Goal: Complete application form

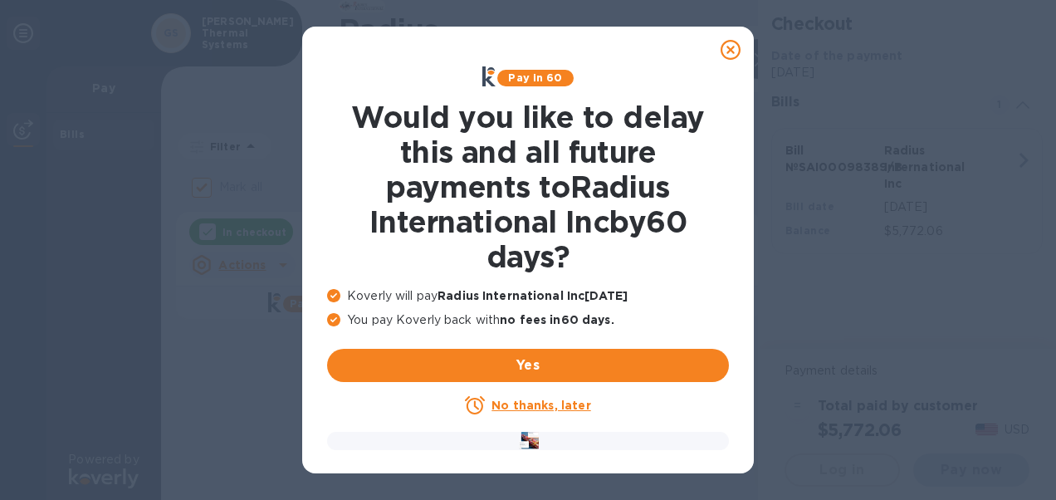
click at [535, 402] on u "No thanks, later" at bounding box center [540, 404] width 99 height 13
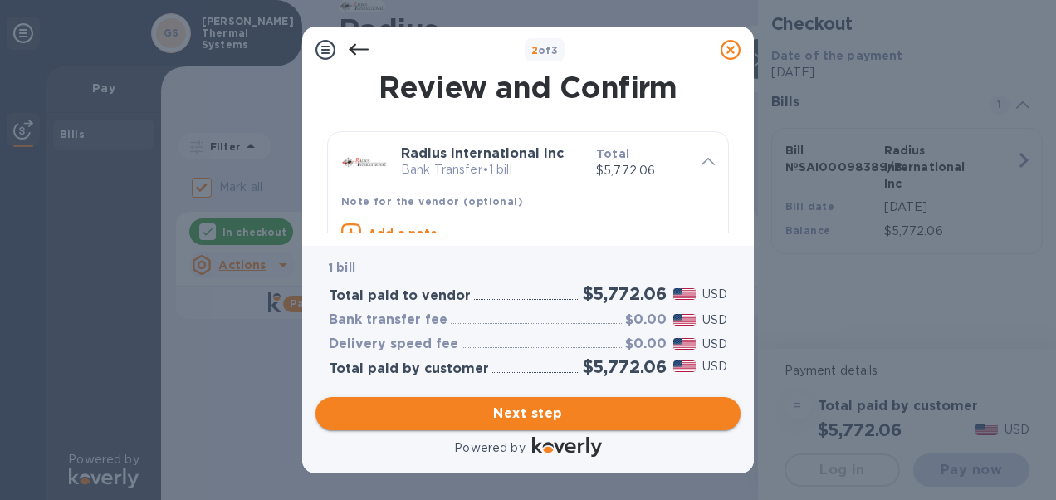
click at [574, 416] on span "Next step" at bounding box center [528, 413] width 398 height 20
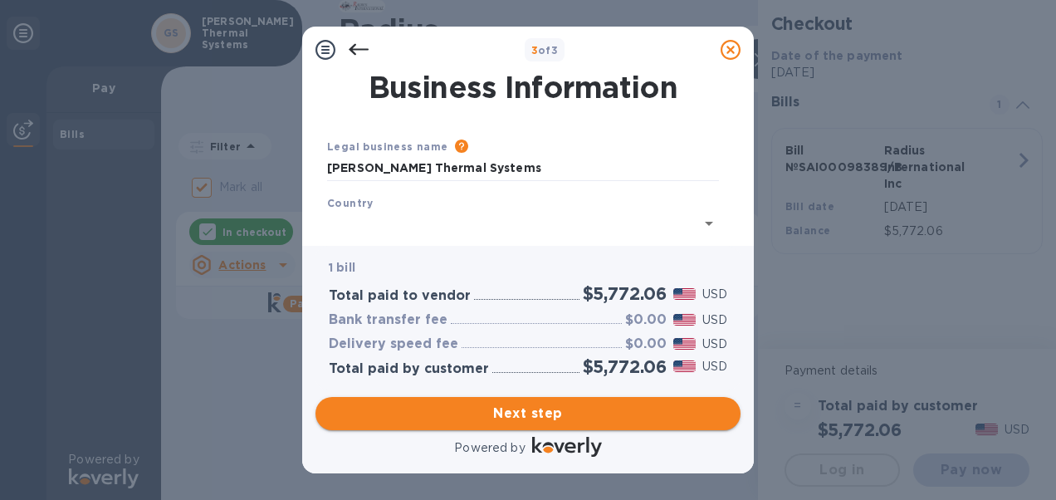
type input "[GEOGRAPHIC_DATA]"
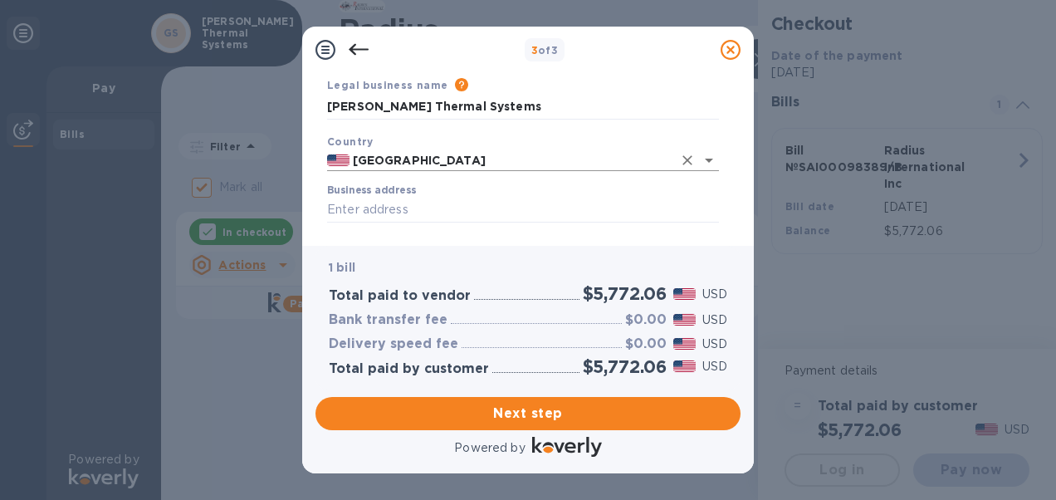
scroll to position [83, 0]
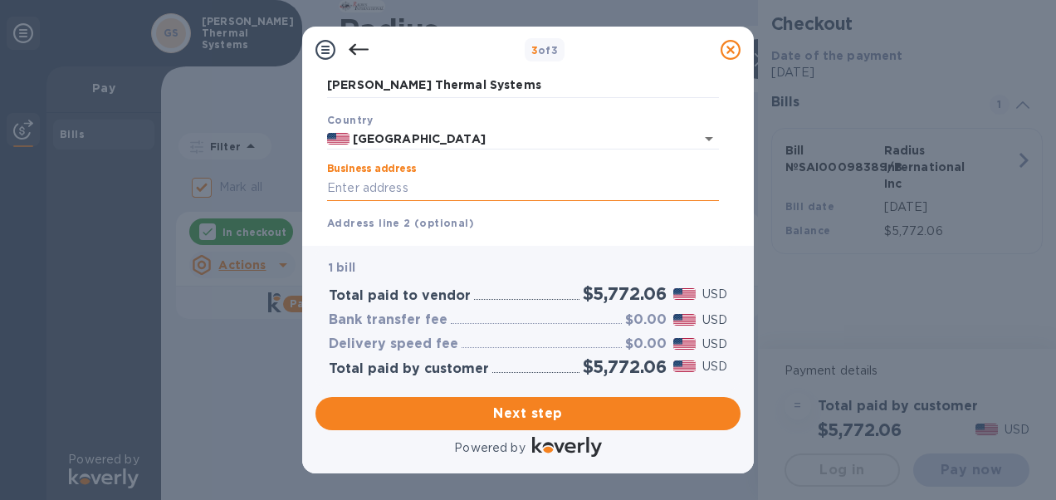
click at [525, 182] on input "Business address" at bounding box center [523, 188] width 392 height 25
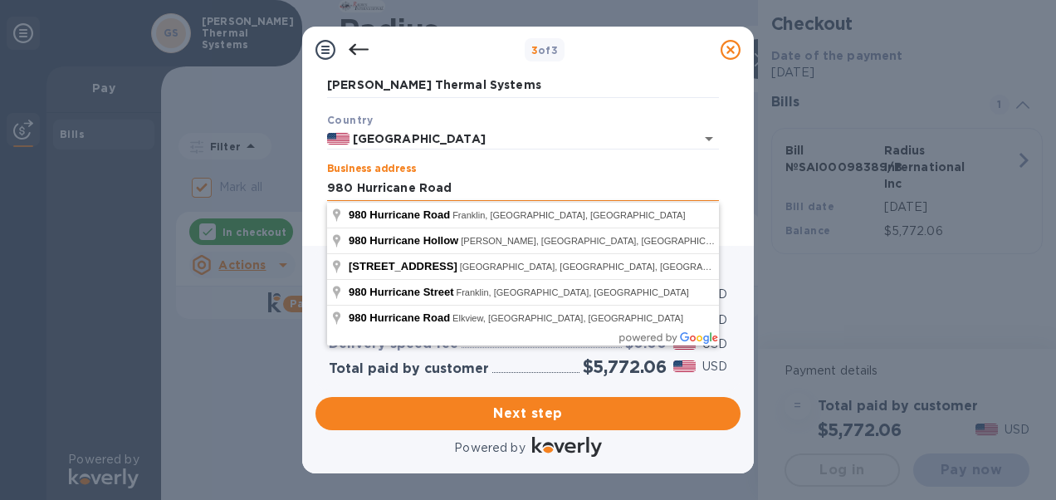
click at [490, 188] on input "980 Hurricane Road" at bounding box center [523, 188] width 392 height 25
type input "980 Hurricane Road"
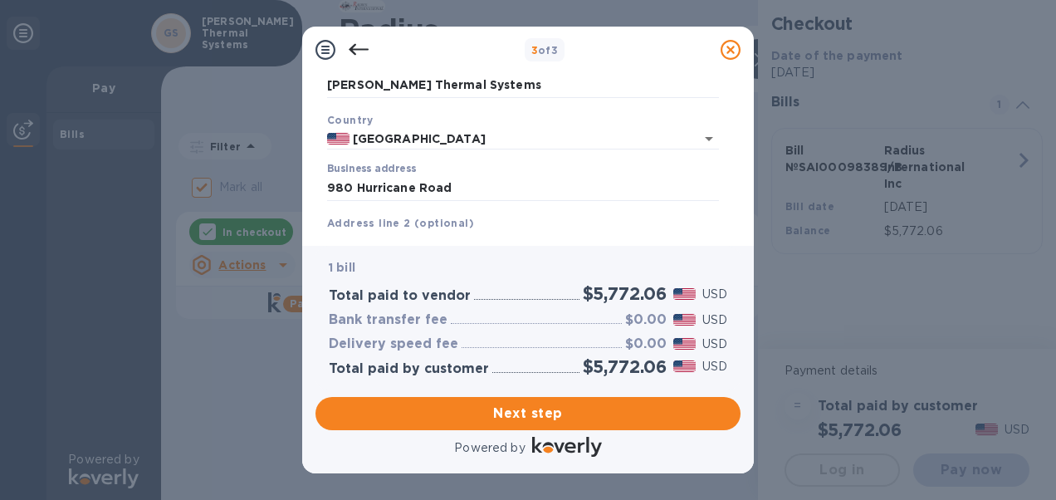
drag, startPoint x: 732, startPoint y: 139, endPoint x: 737, endPoint y: 153, distance: 14.2
click at [737, 153] on div "Business Information Legal business name Please provide the legal name that app…" at bounding box center [527, 152] width 425 height 159
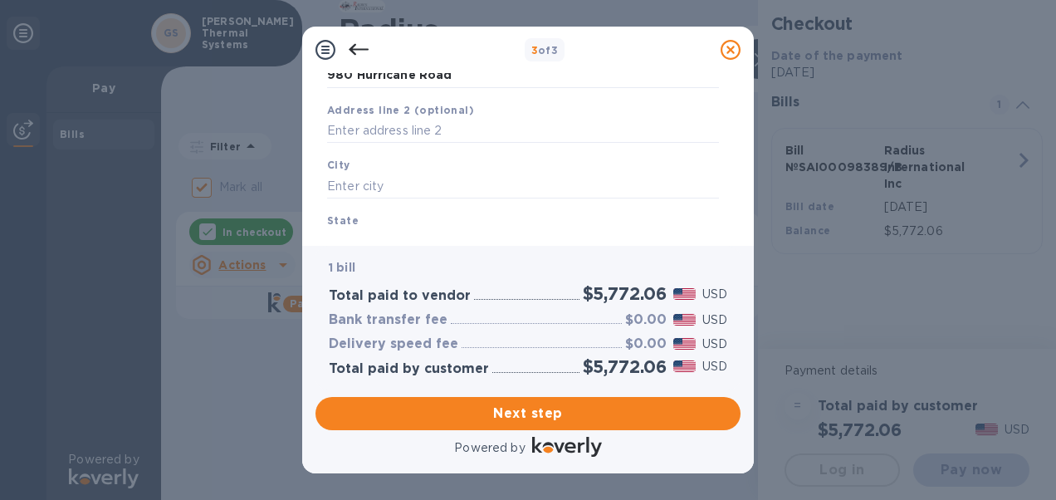
scroll to position [198, 0]
click at [412, 181] on input "text" at bounding box center [523, 184] width 392 height 25
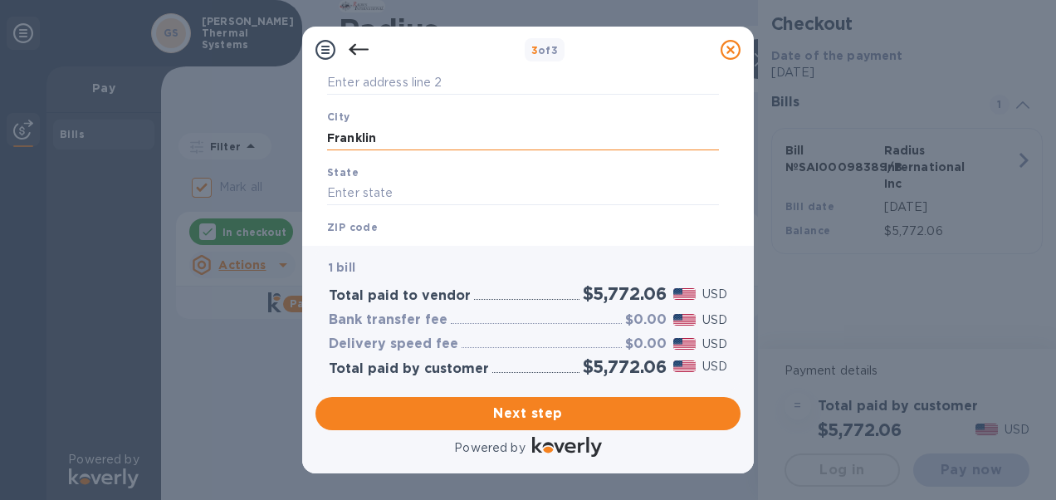
scroll to position [281, 0]
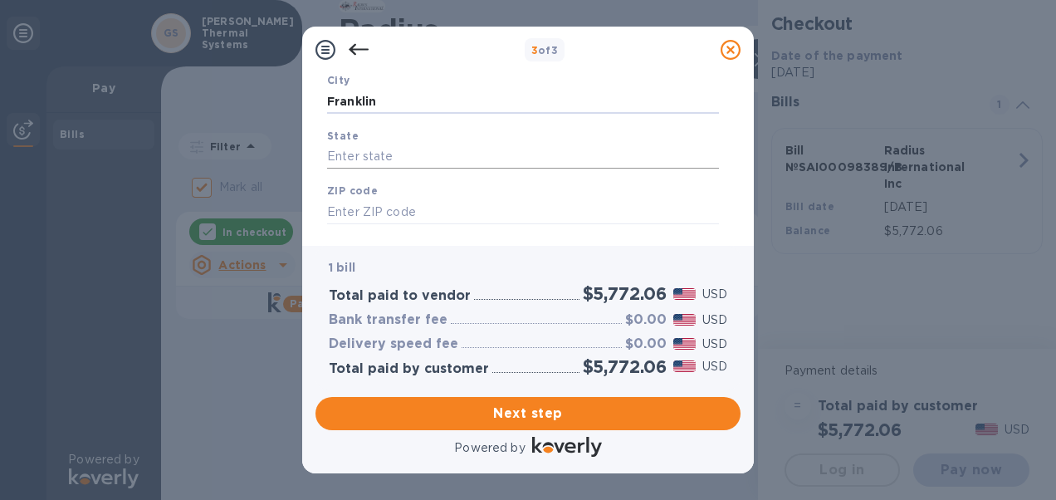
type input "Franklin"
click at [403, 145] on input "text" at bounding box center [523, 156] width 392 height 25
type input "IN"
click at [397, 198] on div "ZIP code" at bounding box center [522, 203] width 405 height 56
click at [384, 208] on input "text" at bounding box center [523, 211] width 392 height 25
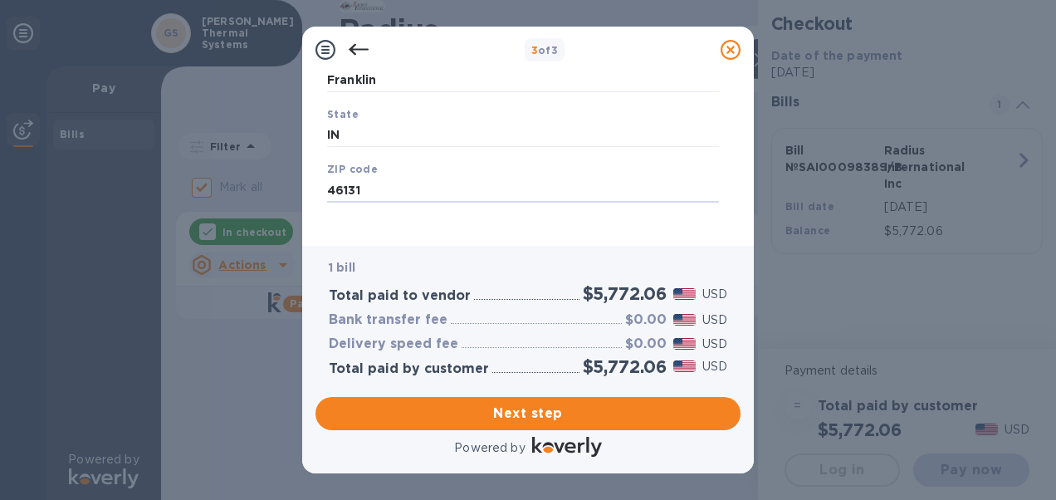
scroll to position [312, 0]
type input "46131"
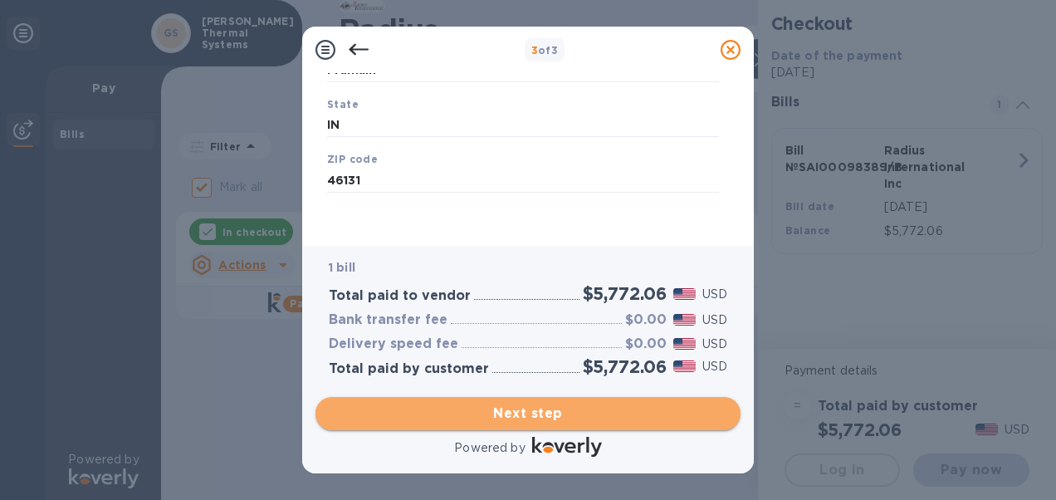
click at [586, 417] on span "Next step" at bounding box center [528, 413] width 398 height 20
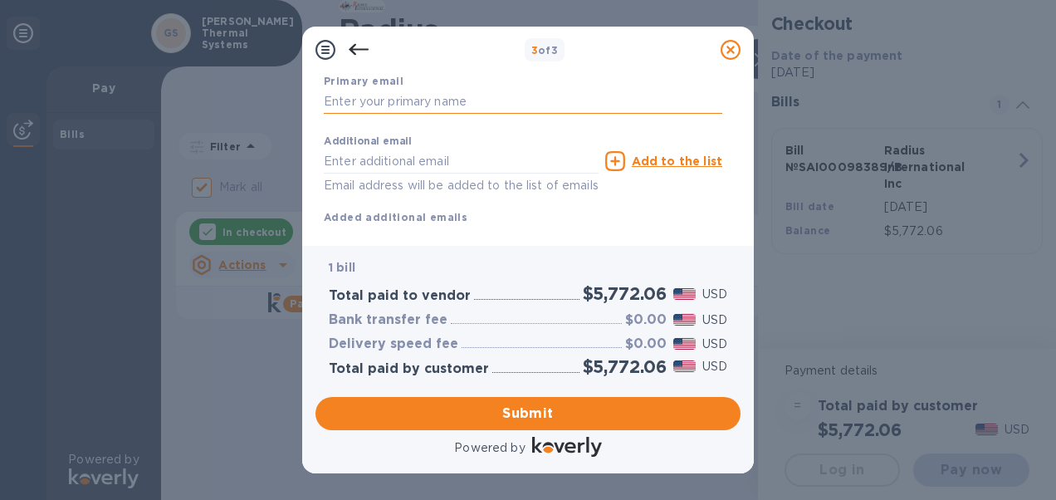
click at [447, 95] on input "text" at bounding box center [523, 102] width 398 height 25
type input "[EMAIL_ADDRESS][DOMAIN_NAME]"
type input "[PERSON_NAME]"
type input "3177393286"
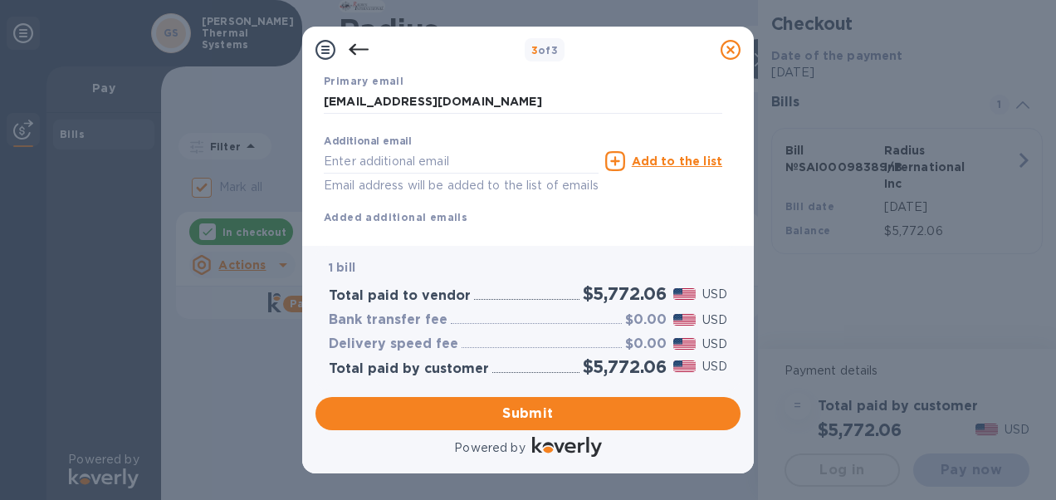
drag, startPoint x: 733, startPoint y: 184, endPoint x: 733, endPoint y: 218, distance: 33.2
click at [733, 218] on div "Payment Contact Information First name [PERSON_NAME] Last name [PERSON_NAME] Ph…" at bounding box center [527, 152] width 425 height 159
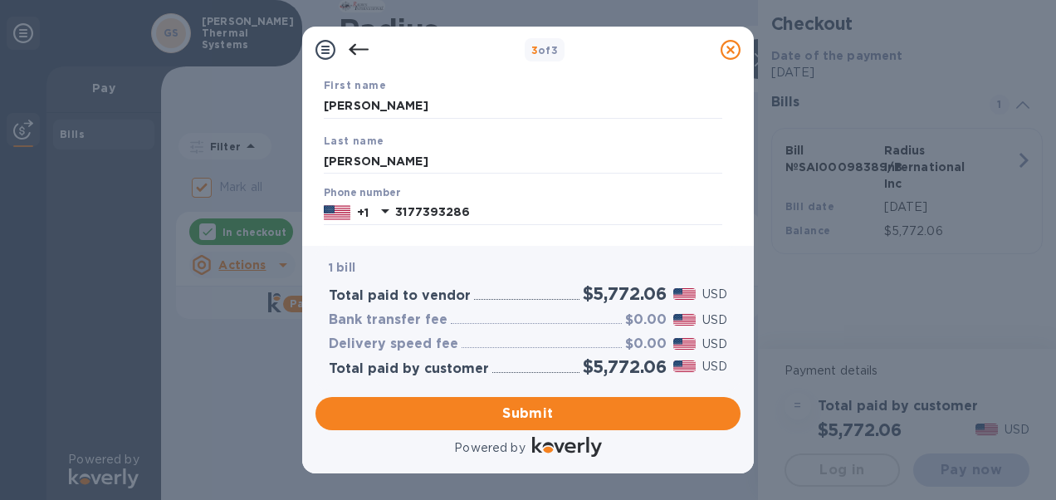
scroll to position [186, 0]
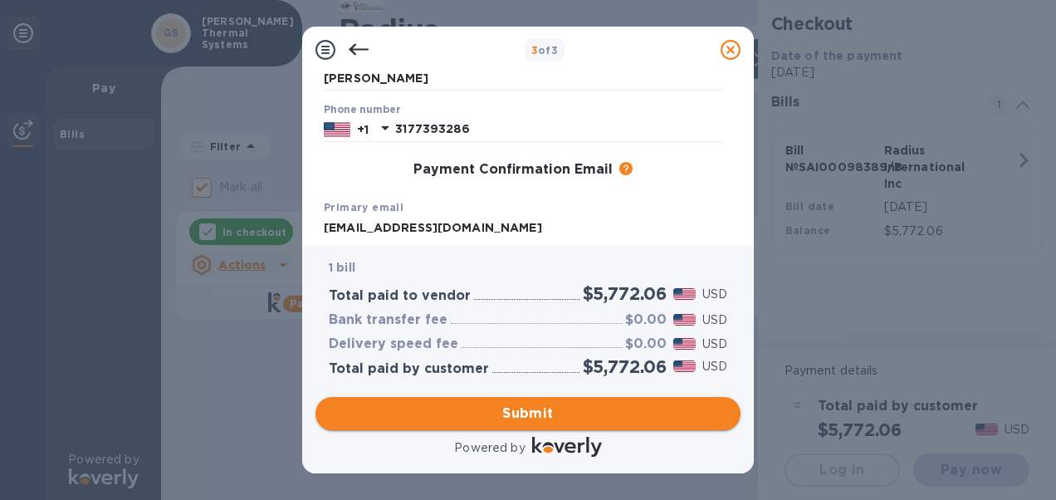
click at [516, 408] on span "Submit" at bounding box center [528, 413] width 398 height 20
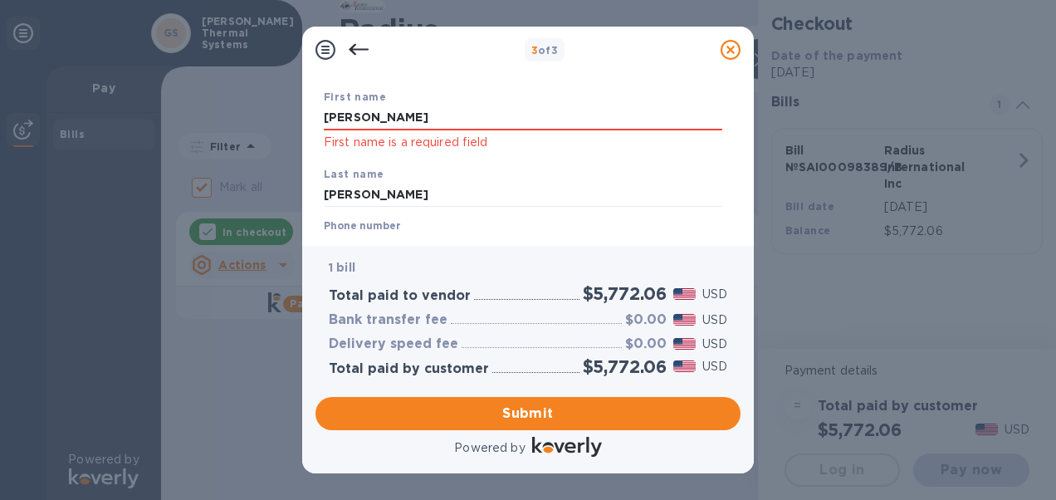
scroll to position [66, 0]
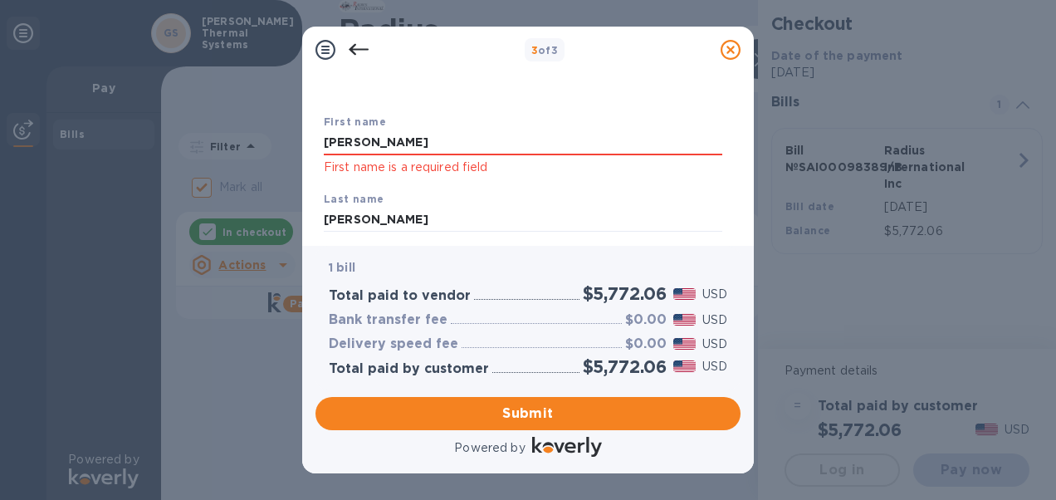
drag, startPoint x: 388, startPoint y: 138, endPoint x: 312, endPoint y: 139, distance: 75.5
click at [312, 139] on div "Payment Contact Information First name [PERSON_NAME] First name is a required f…" at bounding box center [528, 159] width 452 height 173
type input "[PERSON_NAME]"
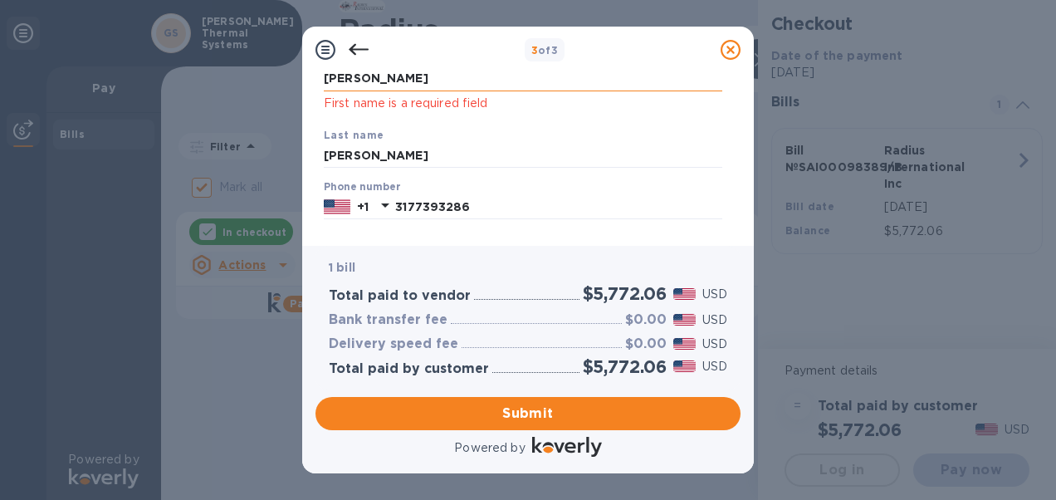
scroll to position [149, 0]
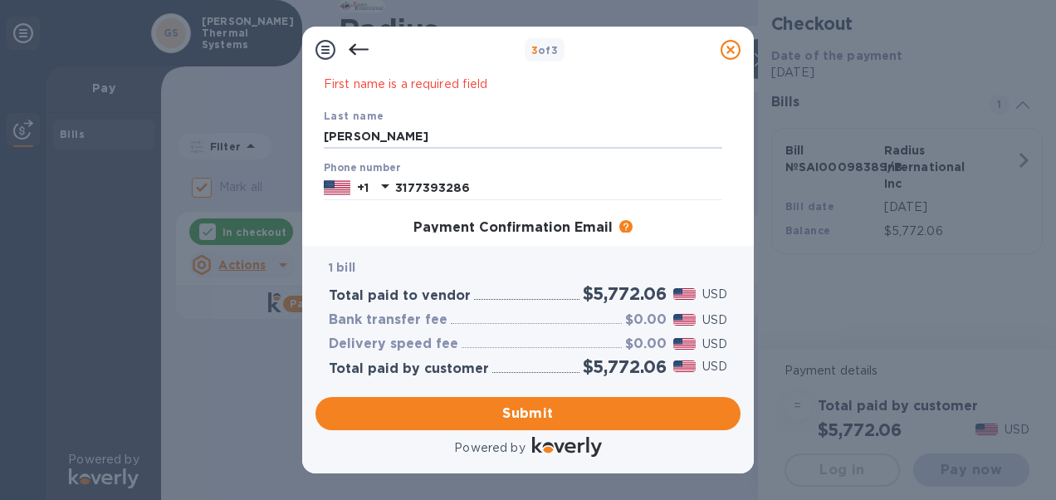
drag, startPoint x: 359, startPoint y: 136, endPoint x: 309, endPoint y: 124, distance: 52.1
click at [309, 124] on div "Payment Contact Information First name [PERSON_NAME] First name is a required f…" at bounding box center [528, 159] width 452 height 173
type input "[PERSON_NAME]"
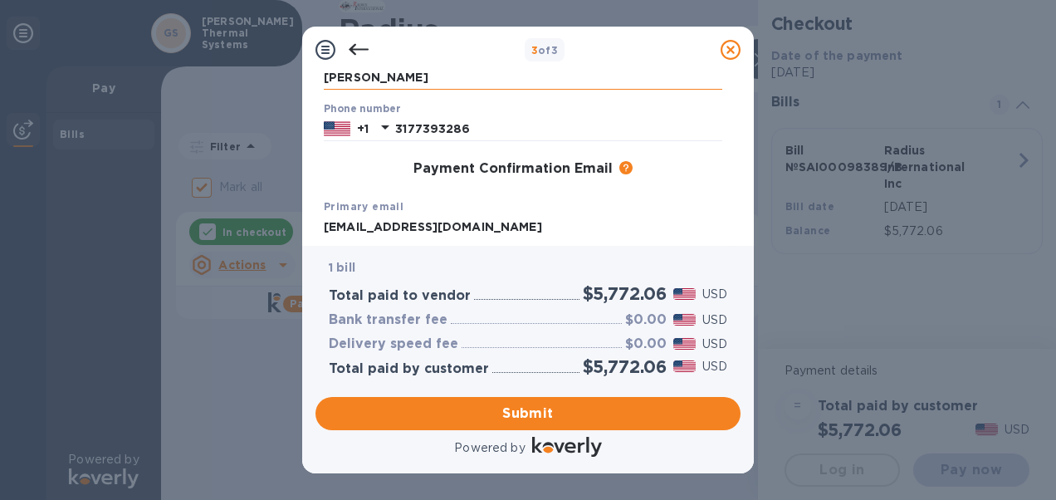
scroll to position [232, 0]
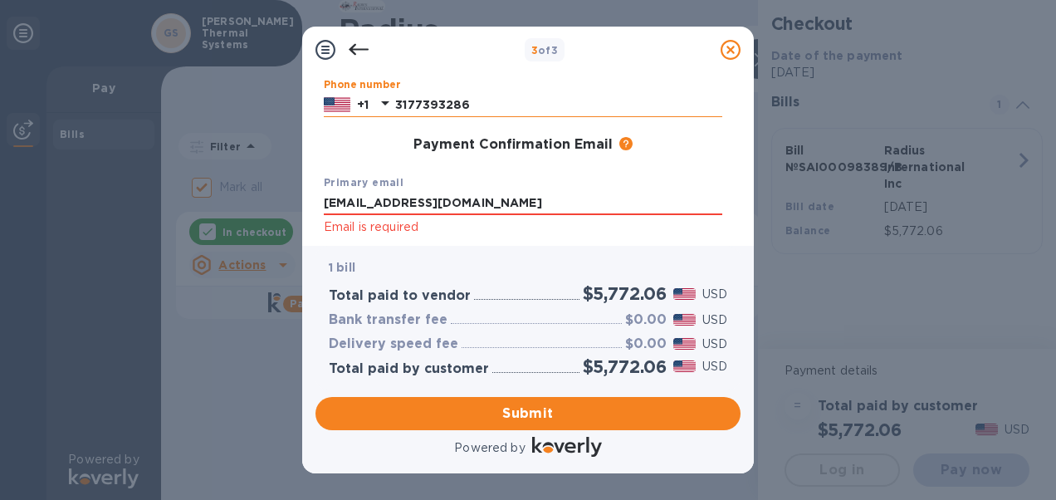
drag, startPoint x: 478, startPoint y: 105, endPoint x: 398, endPoint y: 100, distance: 79.9
click at [398, 100] on input "3177393286" at bounding box center [558, 104] width 327 height 25
type input "3177393286"
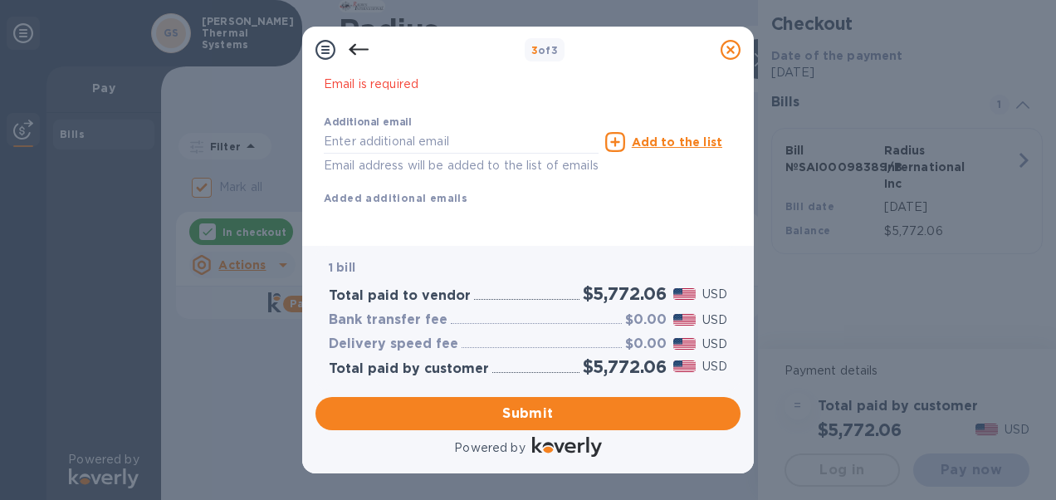
scroll to position [312, 0]
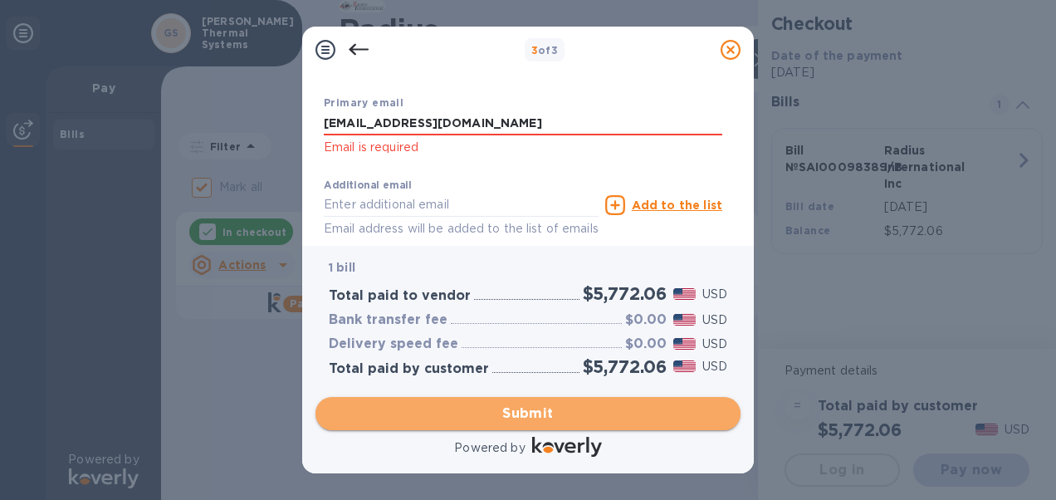
click at [538, 406] on span "Submit" at bounding box center [528, 413] width 398 height 20
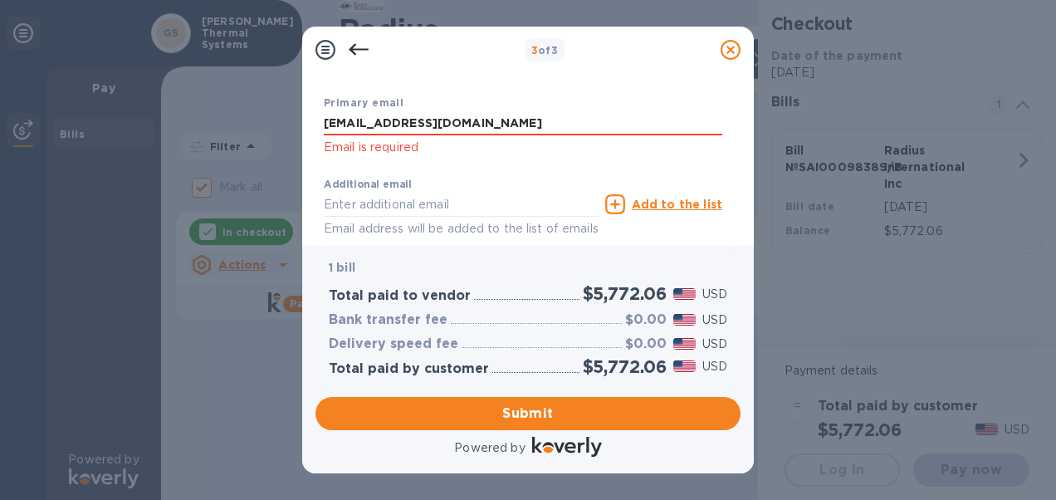
drag, startPoint x: 472, startPoint y: 125, endPoint x: 318, endPoint y: 124, distance: 153.6
click at [318, 124] on div "Payment Contact Information First name [PERSON_NAME] Last name [PERSON_NAME] Ph…" at bounding box center [527, 152] width 425 height 159
type input "[EMAIL_ADDRESS][DOMAIN_NAME]"
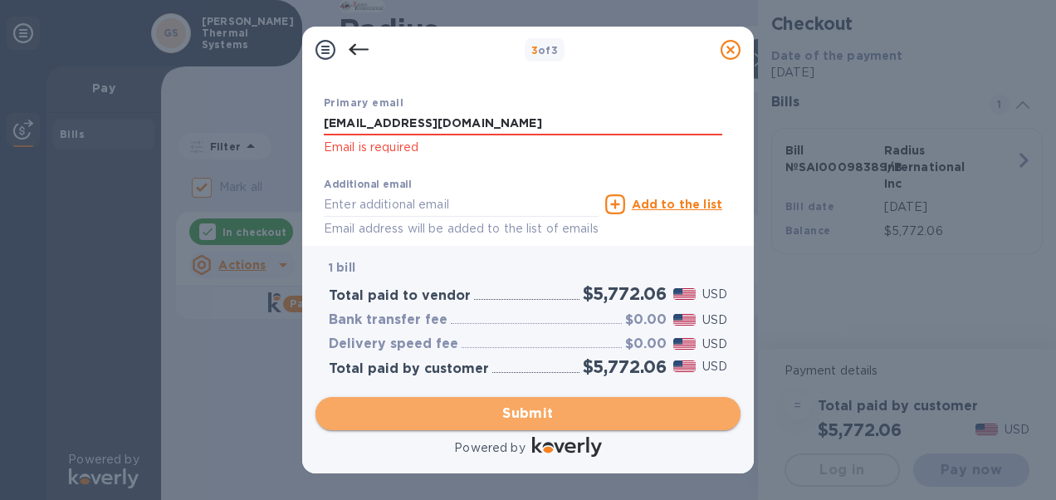
click at [528, 414] on span "Submit" at bounding box center [528, 413] width 398 height 20
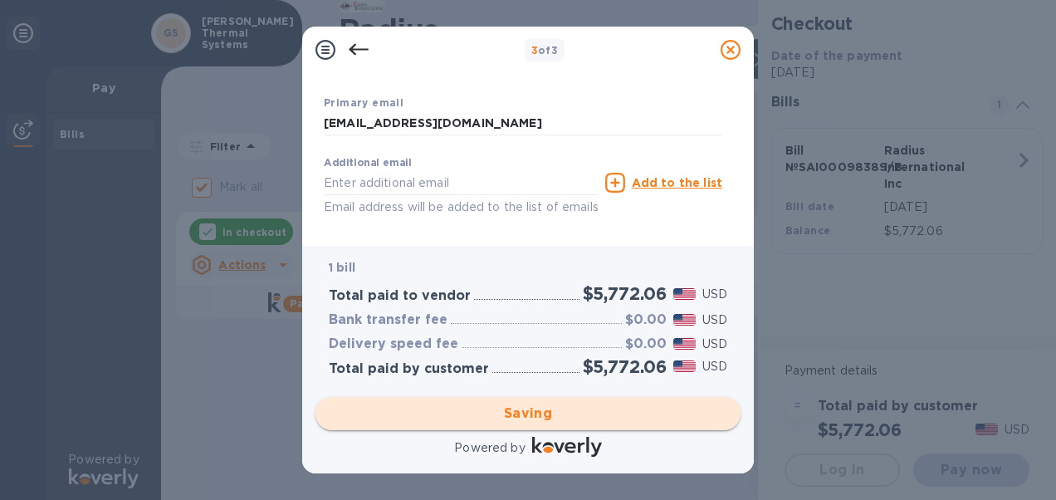
checkbox input "false"
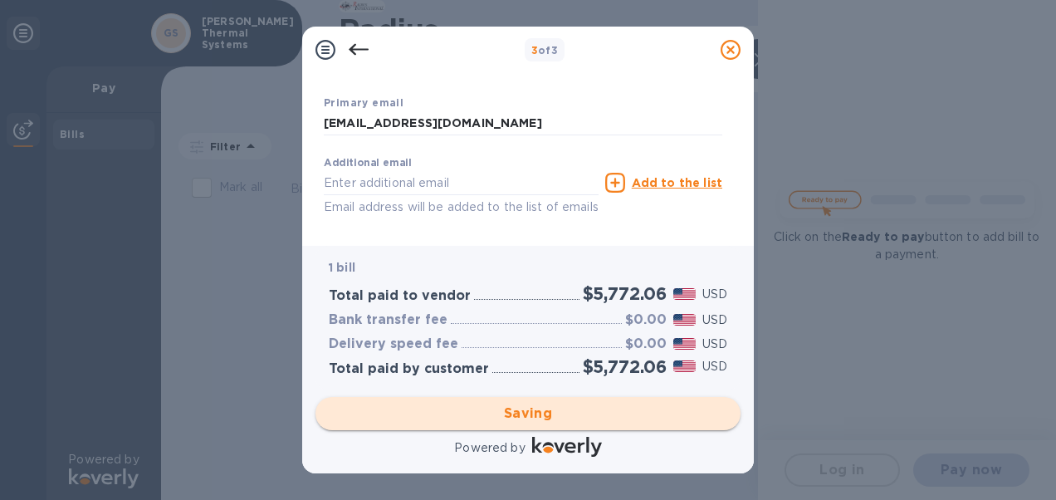
scroll to position [61, 0]
